Goal: Find specific page/section: Find specific page/section

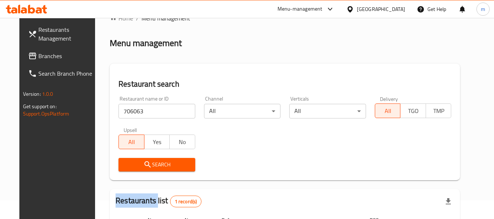
scroll to position [37, 0]
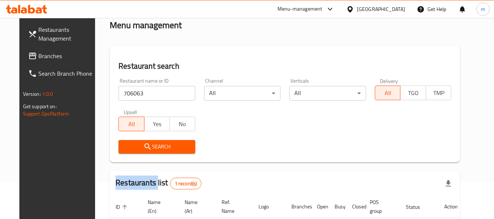
drag, startPoint x: 26, startPoint y: 46, endPoint x: 30, endPoint y: 51, distance: 6.0
click at [26, 46] on link "Restaurants Management" at bounding box center [62, 34] width 80 height 26
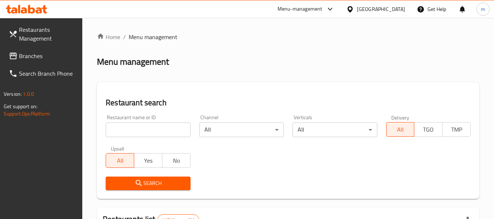
click at [37, 52] on span "Branches" at bounding box center [48, 56] width 58 height 9
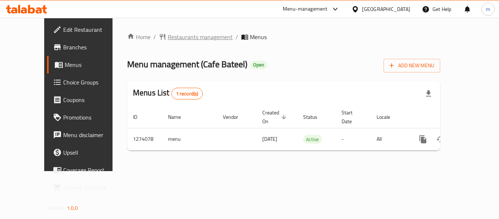
click at [168, 39] on span "Restaurants management" at bounding box center [200, 37] width 65 height 9
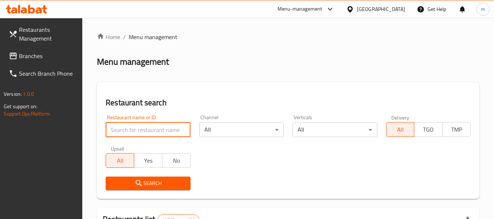
click at [151, 129] on input "search" at bounding box center [148, 129] width 84 height 15
paste input "691077"
type input "691077"
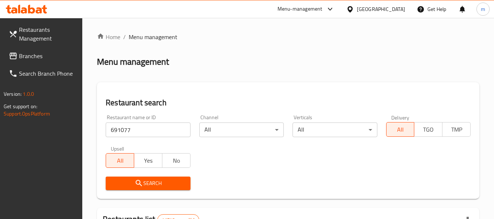
click at [158, 187] on span "Search" at bounding box center [148, 183] width 73 height 9
